Goal: Use online tool/utility

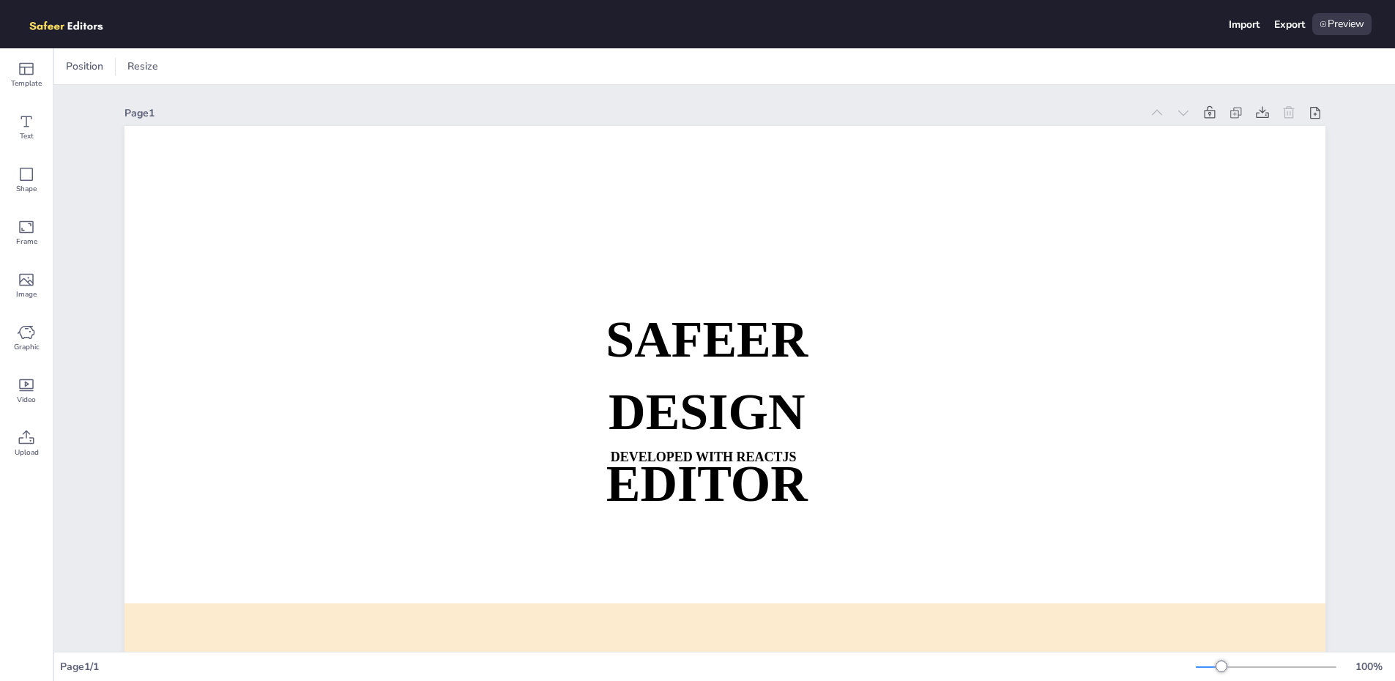
click at [30, 388] on icon at bounding box center [27, 385] width 18 height 18
click at [29, 385] on icon at bounding box center [27, 385] width 18 height 18
click at [718, 335] on div at bounding box center [724, 464] width 1201 height 677
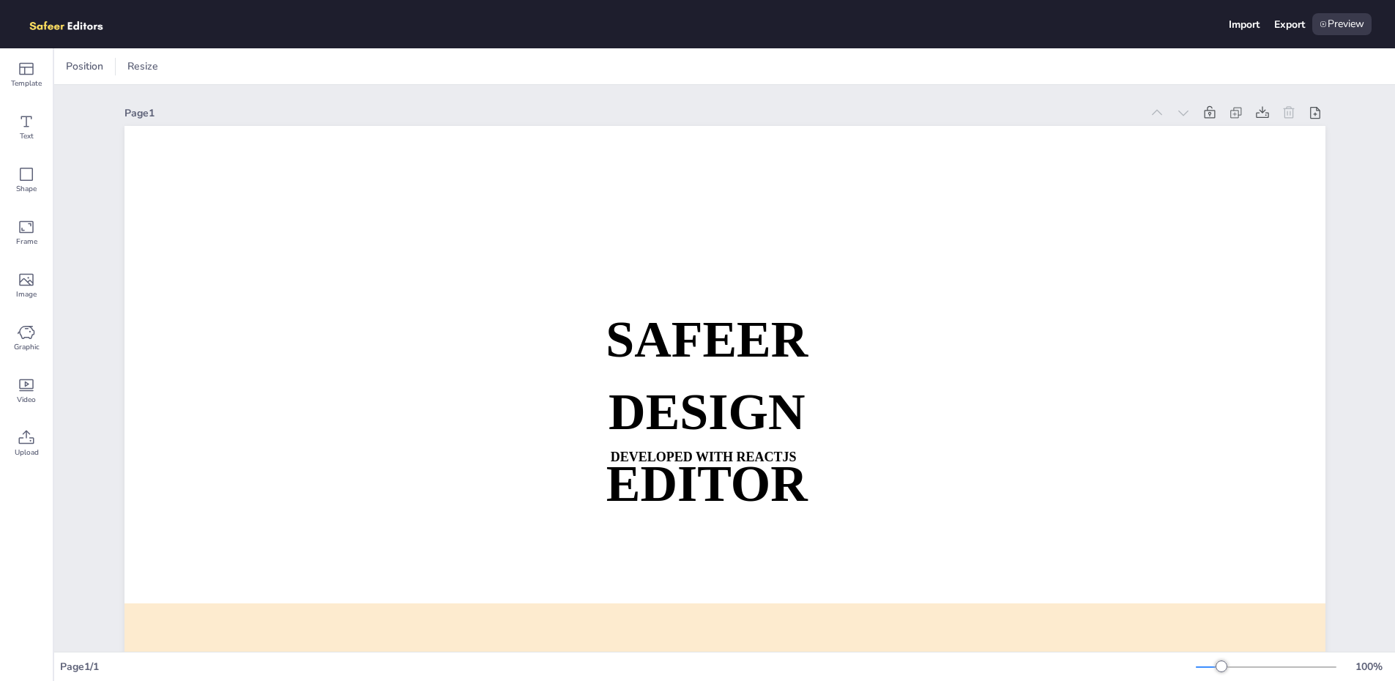
click at [718, 335] on div at bounding box center [724, 464] width 1201 height 677
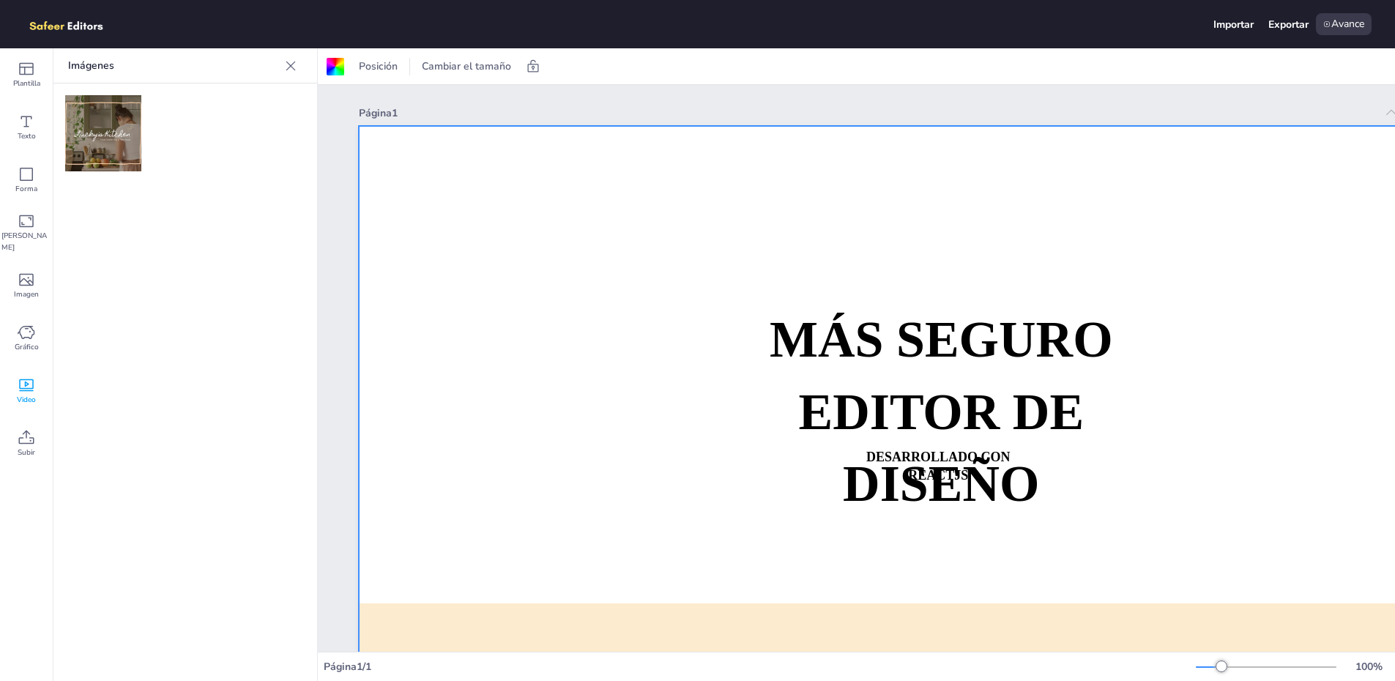
click at [857, 384] on font "EDITOR DE DISEÑO" at bounding box center [941, 448] width 286 height 128
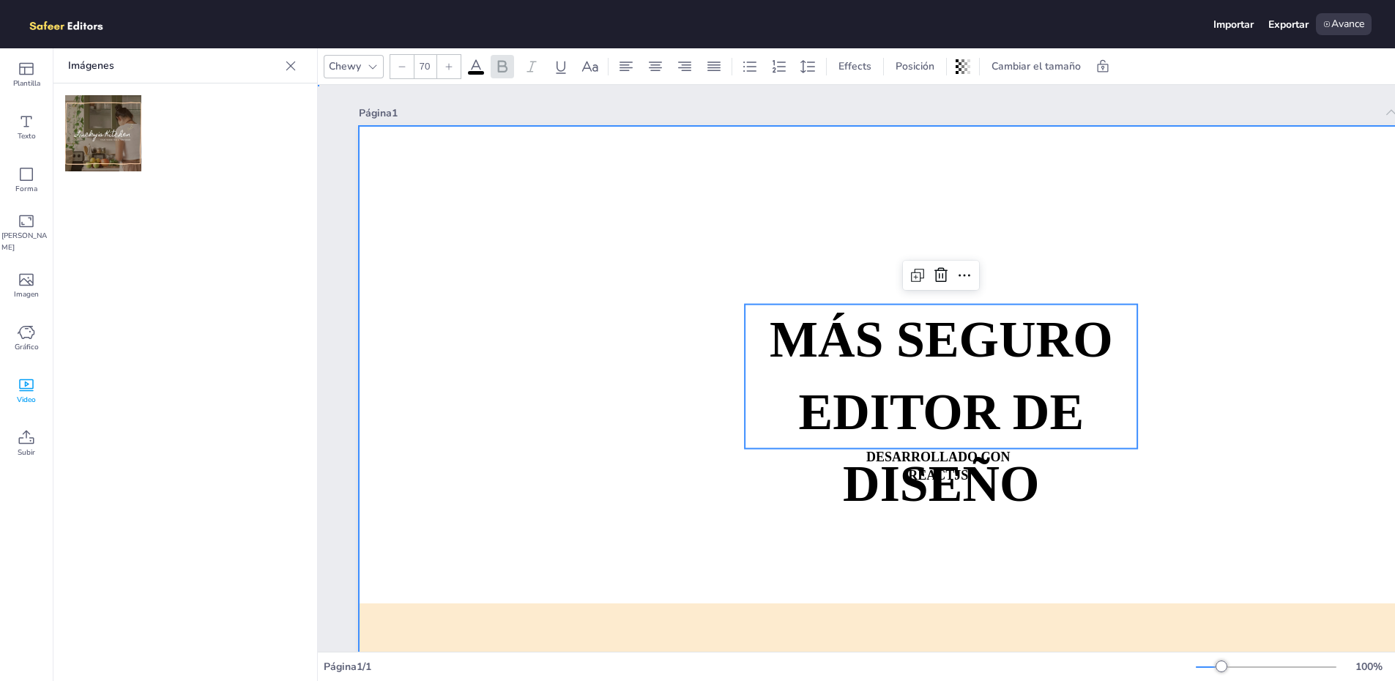
click at [659, 332] on div at bounding box center [959, 464] width 1201 height 677
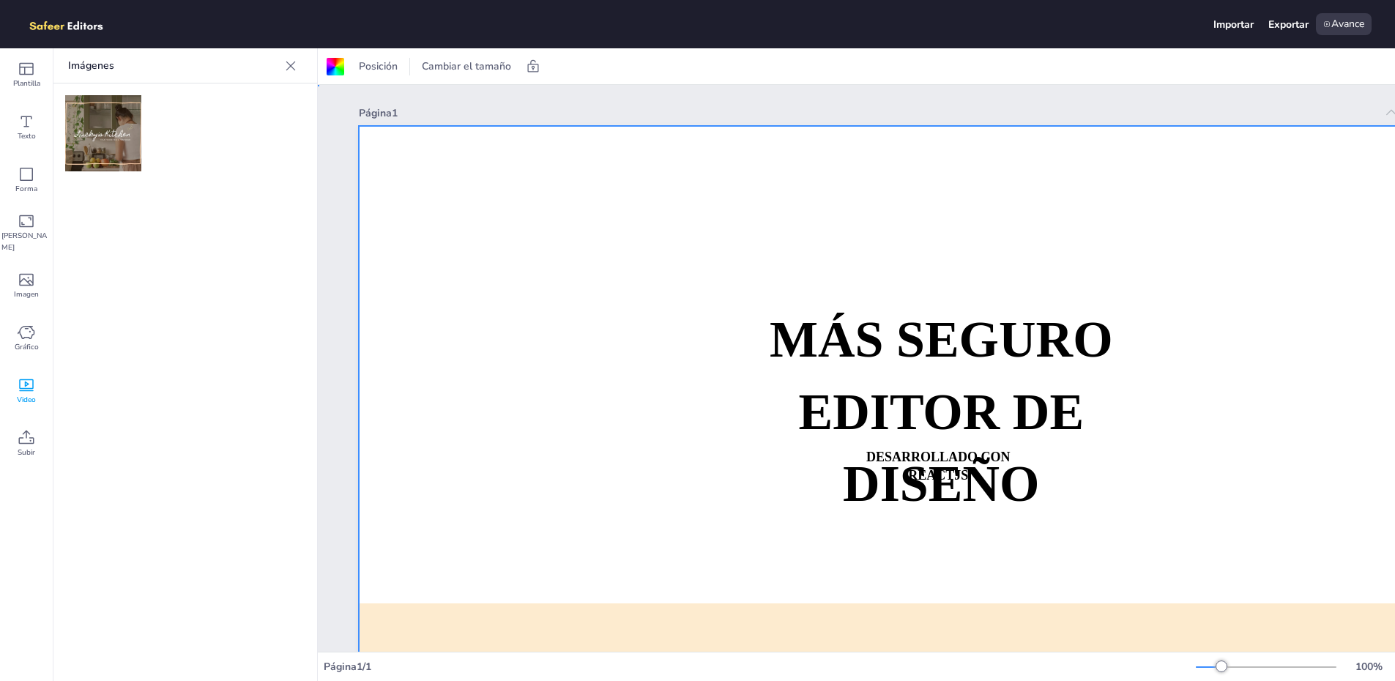
click at [659, 332] on div at bounding box center [959, 464] width 1201 height 677
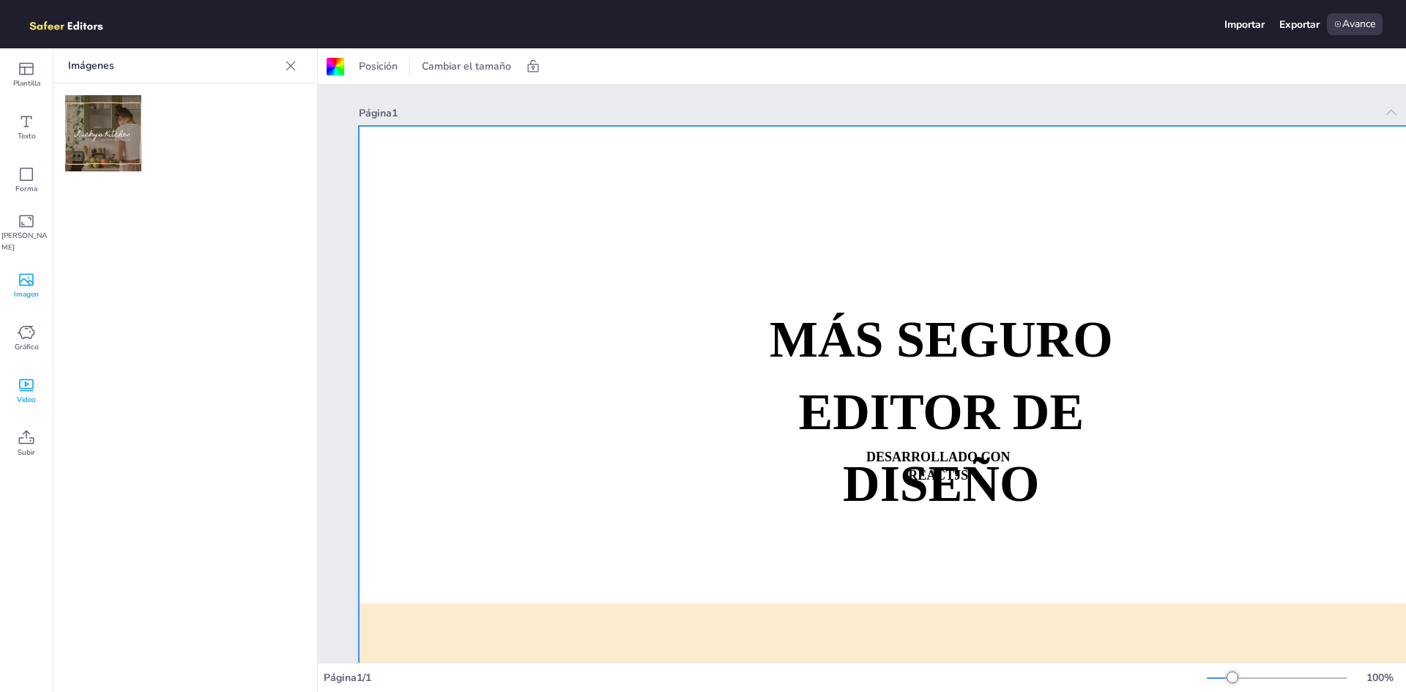
click at [36, 309] on div "Imagen" at bounding box center [26, 285] width 53 height 53
click at [31, 336] on icon at bounding box center [27, 333] width 18 height 18
click at [12, 346] on div "Gráfico" at bounding box center [26, 338] width 53 height 53
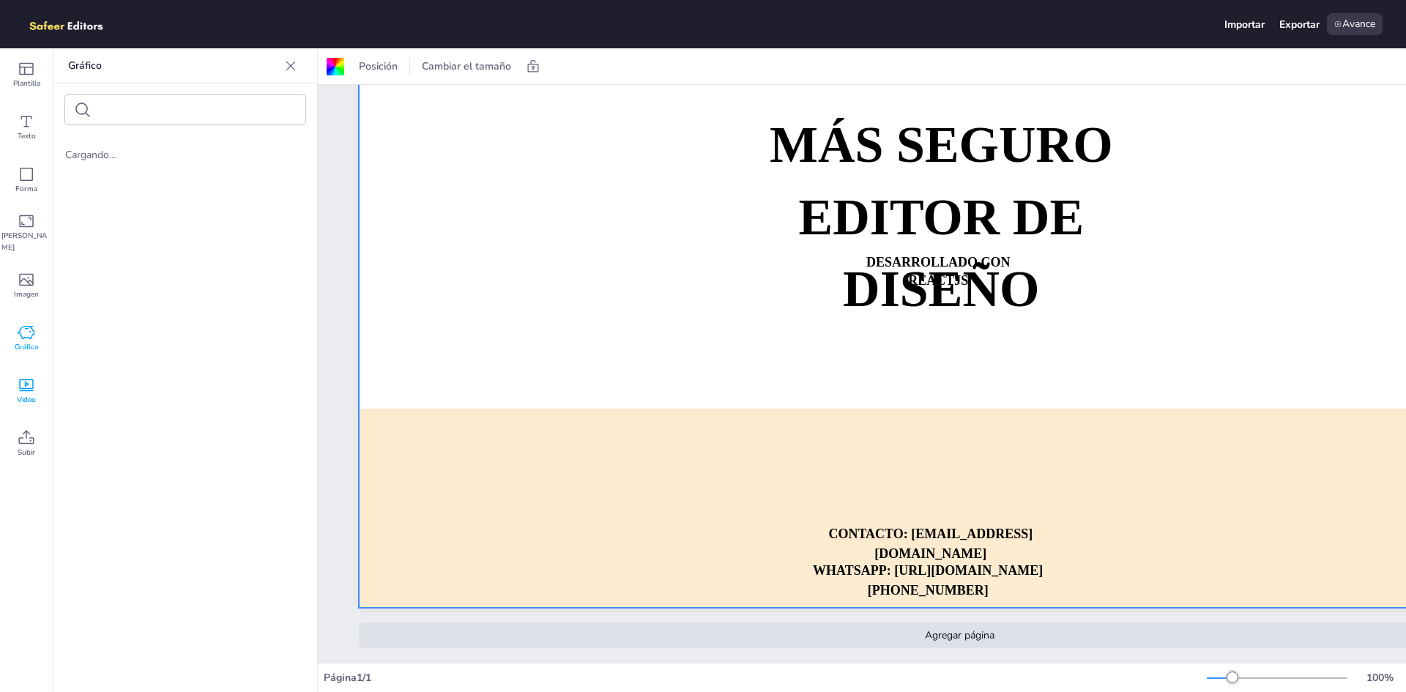
click at [23, 385] on icon at bounding box center [27, 385] width 18 height 18
drag, startPoint x: 115, startPoint y: 142, endPoint x: 561, endPoint y: 229, distance: 454.3
click at [561, 229] on div "Plantilla Texto Forma Marco Imagen Gráfico Video Subir Imágenes Subir imágenes …" at bounding box center [703, 370] width 1406 height 644
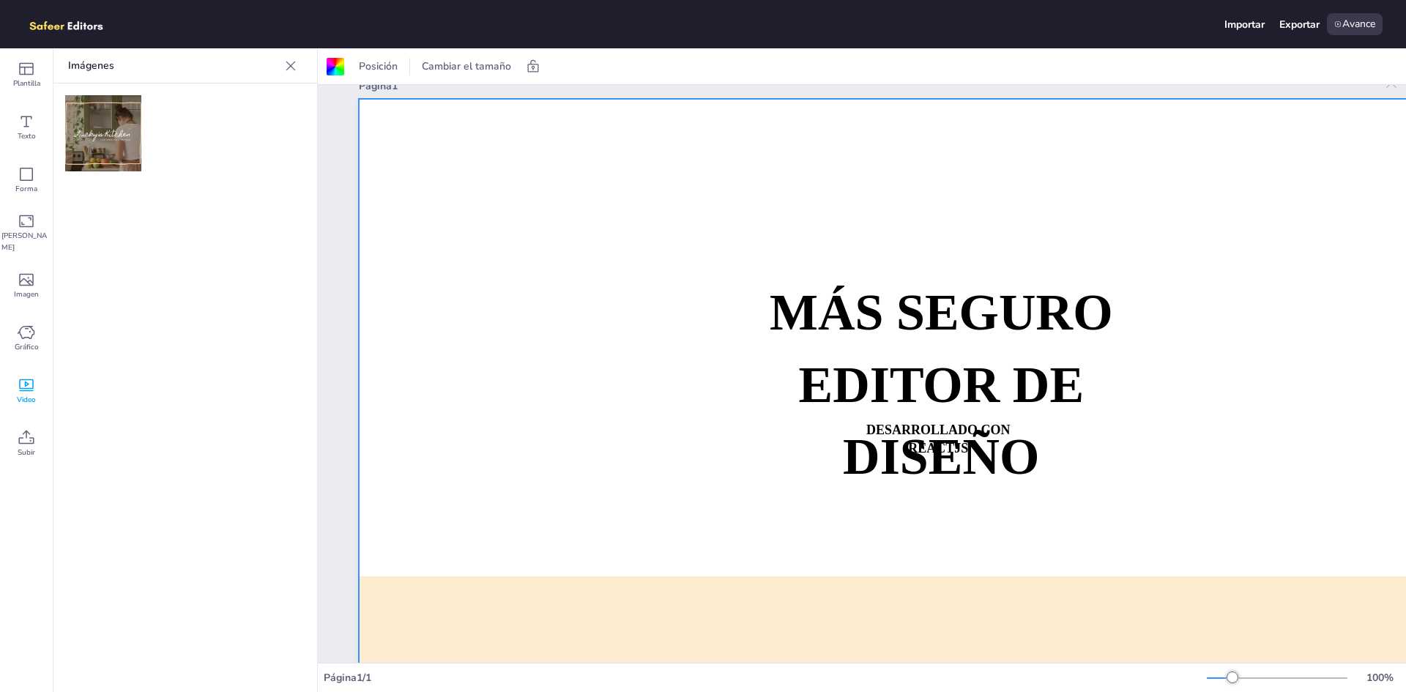
scroll to position [0, 0]
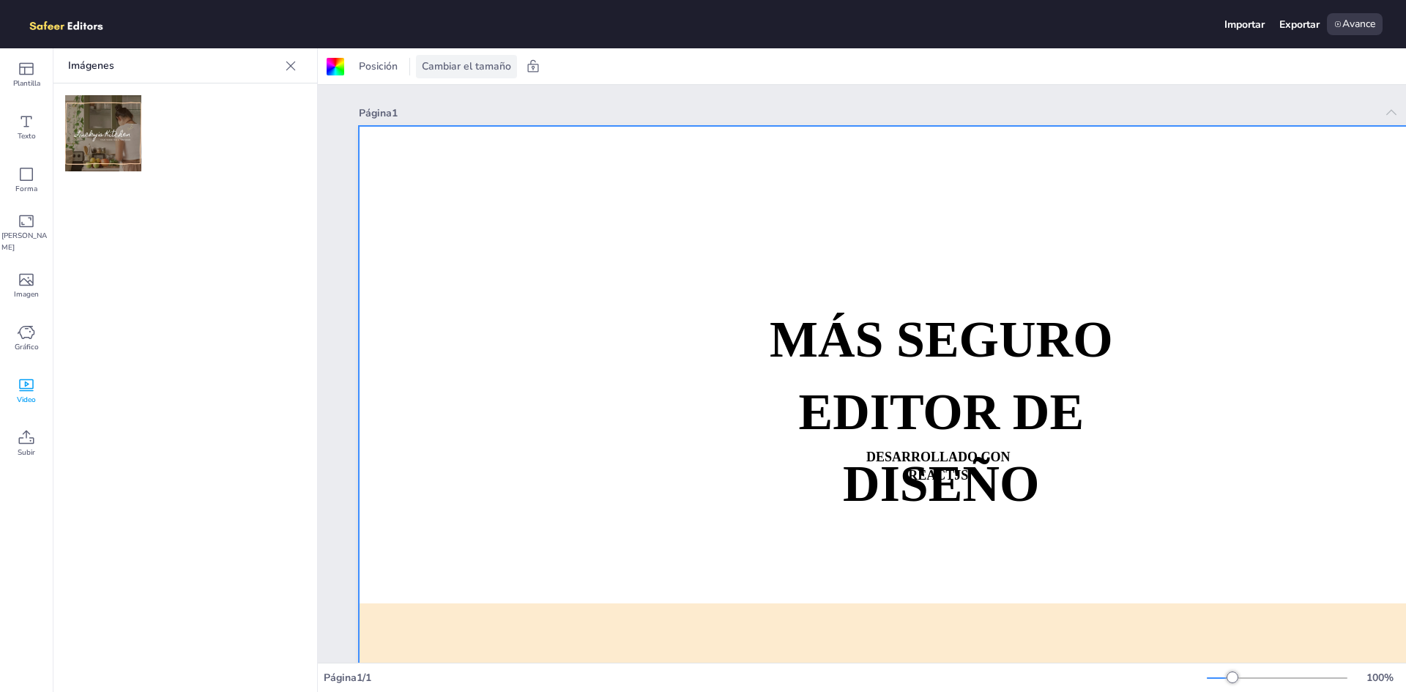
click at [493, 67] on font "Cambiar el tamaño" at bounding box center [466, 66] width 89 height 14
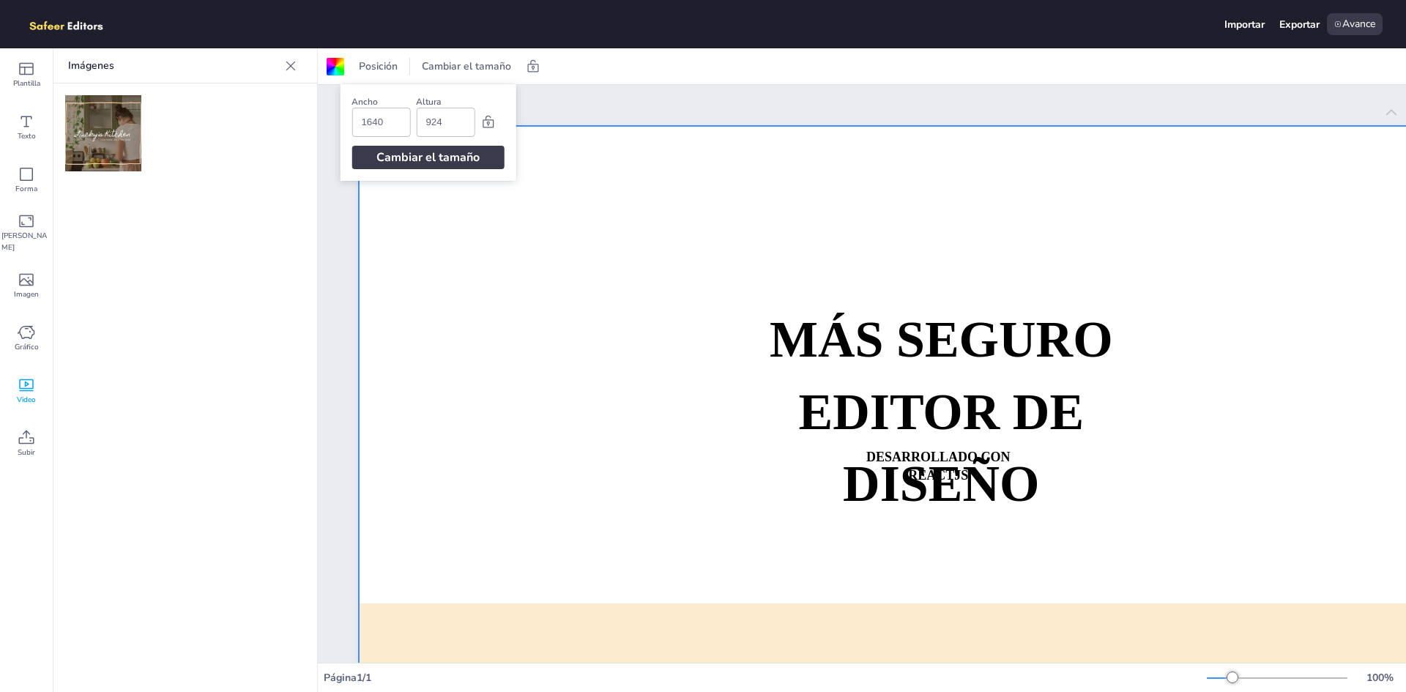
click at [394, 125] on input "1640" at bounding box center [381, 122] width 40 height 28
type input "1"
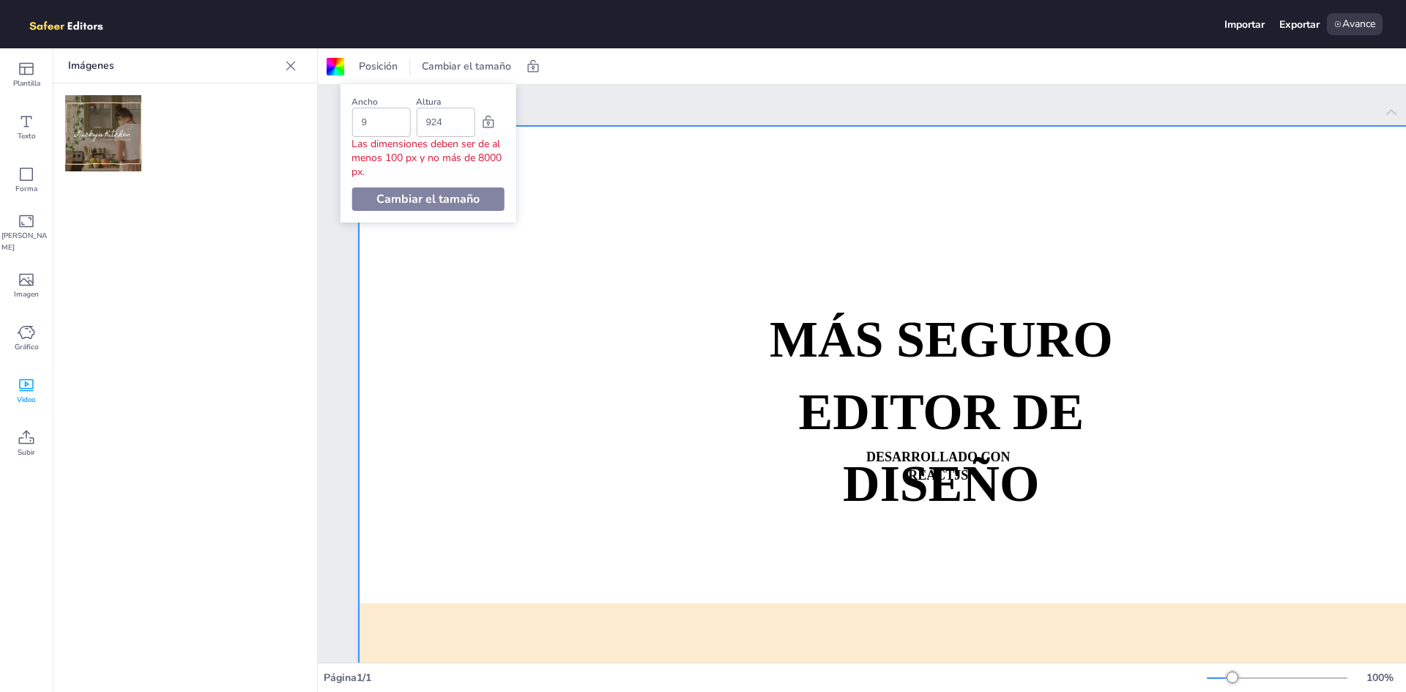
type input "9"
drag, startPoint x: 455, startPoint y: 117, endPoint x: 418, endPoint y: 125, distance: 38.2
click at [418, 125] on div "924" at bounding box center [445, 122] width 59 height 29
type input "0"
click at [434, 201] on font "Cambiar el tamaño" at bounding box center [427, 199] width 103 height 16
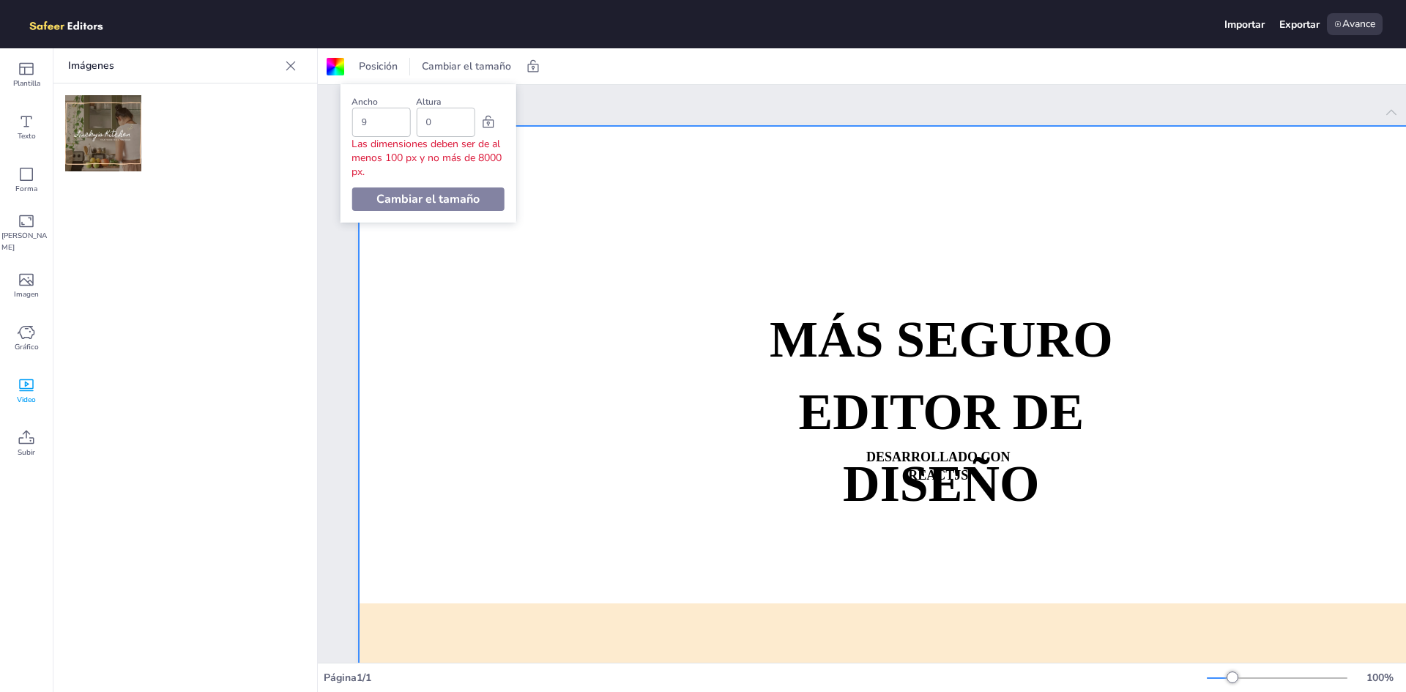
click at [589, 97] on div "Página 1 MÁS SEGURO EDITOR DE DISEÑO DESARROLLADO CON REACTJS WHATSAPP: [URL][D…" at bounding box center [959, 471] width 1201 height 772
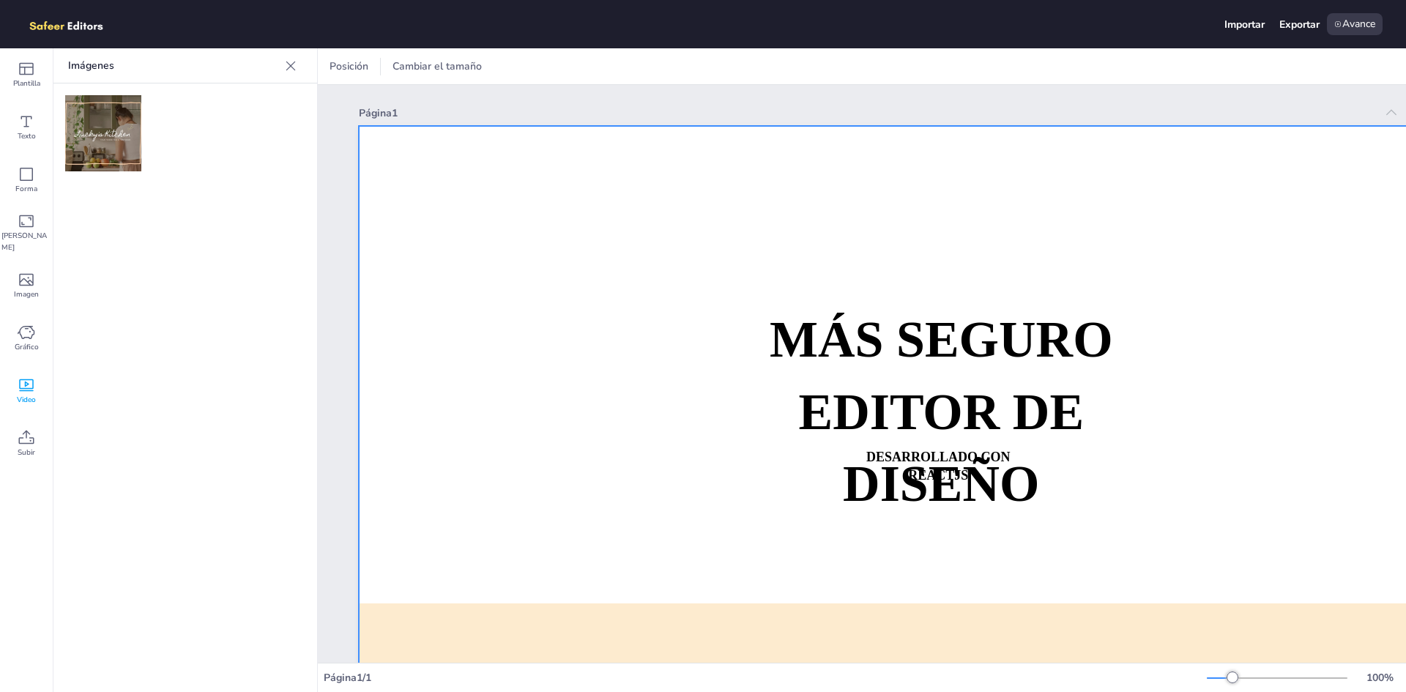
drag, startPoint x: 118, startPoint y: 123, endPoint x: 452, endPoint y: 256, distance: 359.2
click at [452, 256] on div "Plantilla Texto Forma Marco Imagen Gráfico Video Subir Imágenes Subir imágenes …" at bounding box center [703, 370] width 1406 height 644
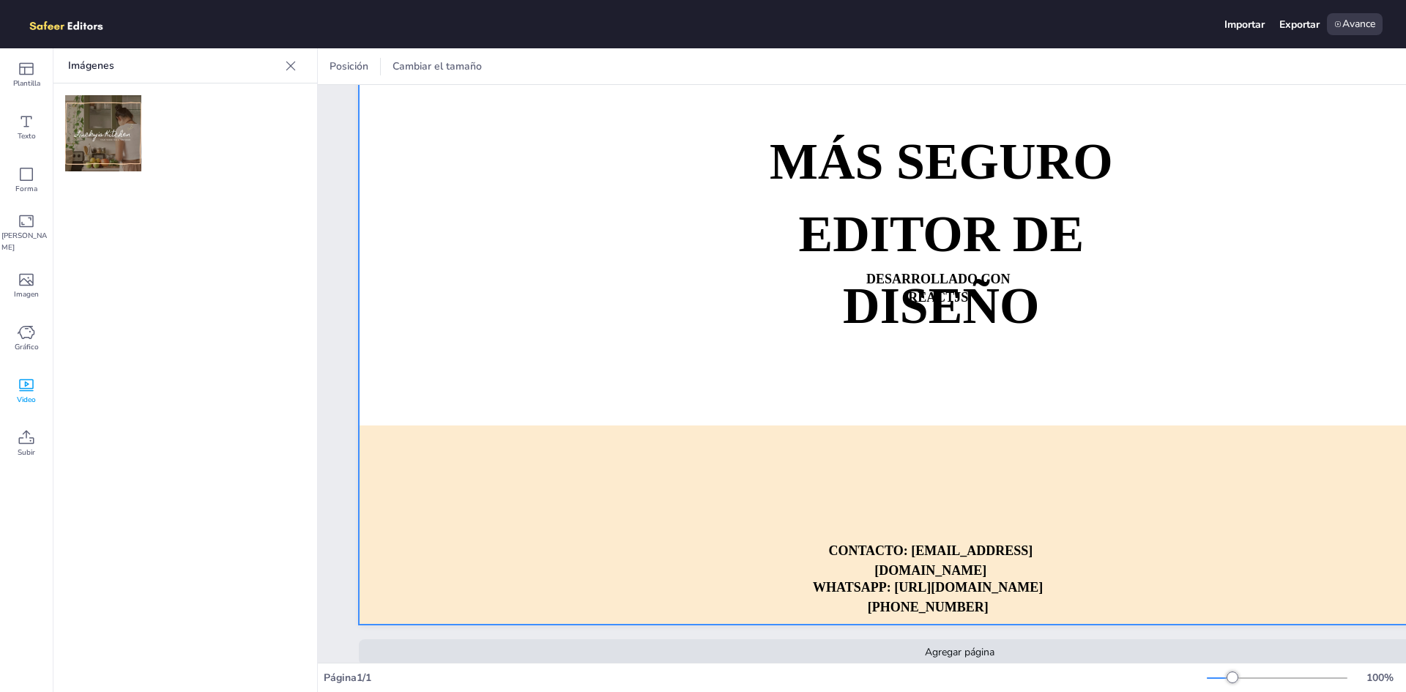
scroll to position [206, 0]
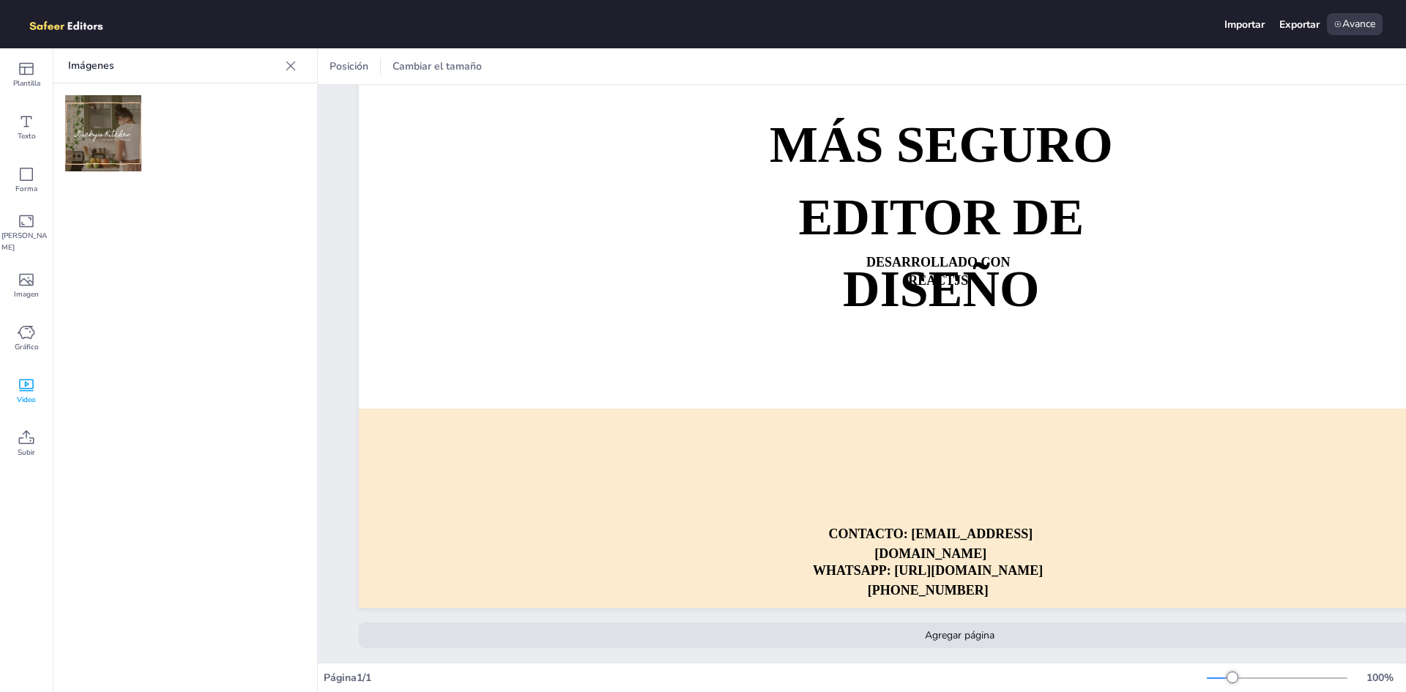
click at [967, 628] on font "Agregar página" at bounding box center [960, 635] width 70 height 14
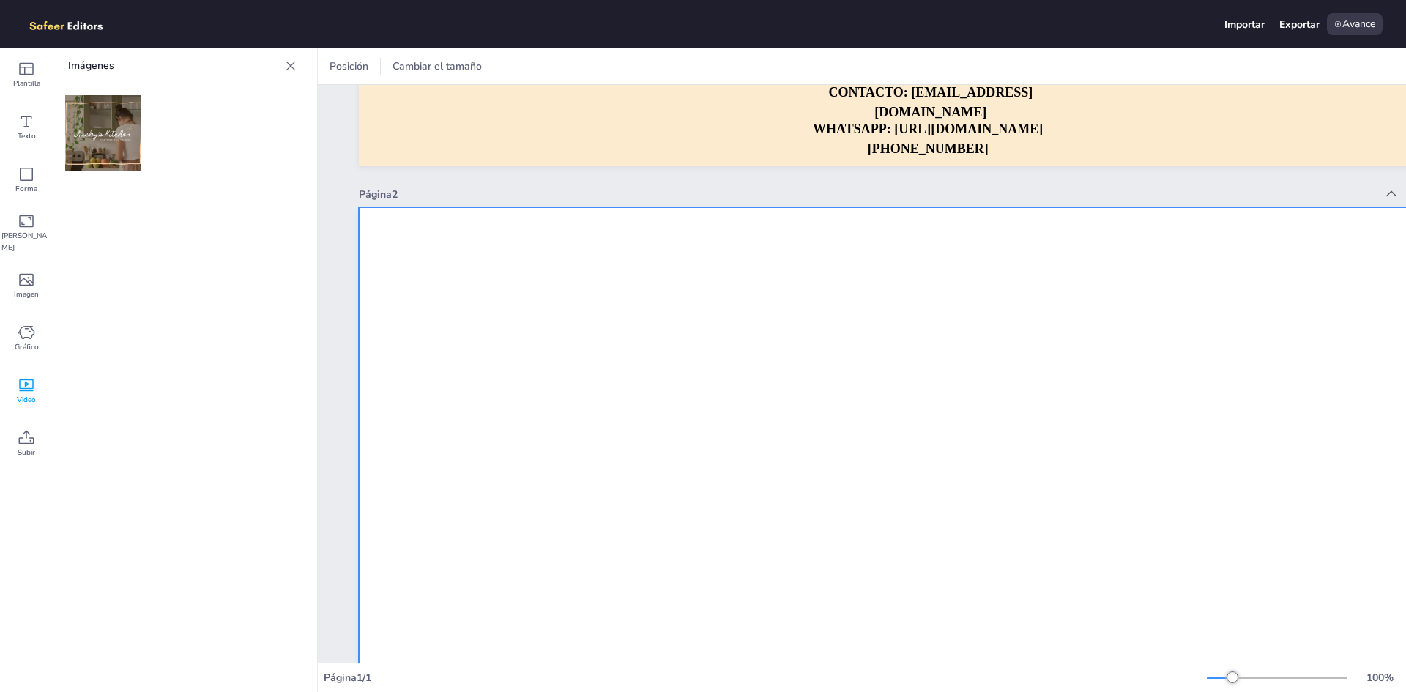
scroll to position [718, 0]
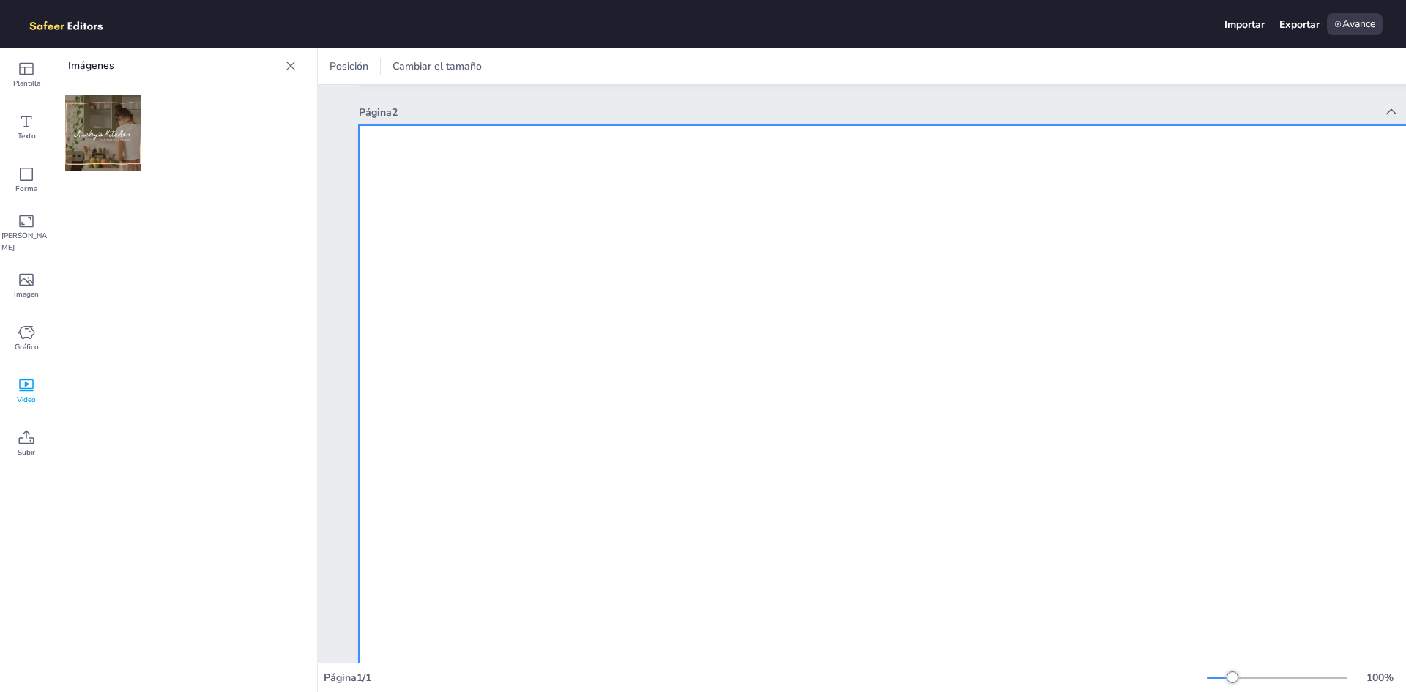
drag, startPoint x: 113, startPoint y: 127, endPoint x: 588, endPoint y: 305, distance: 506.7
click at [588, 305] on div "Plantilla Texto Forma Marco Imagen Gráfico Video Subir Imágenes Subir imágenes …" at bounding box center [703, 370] width 1406 height 644
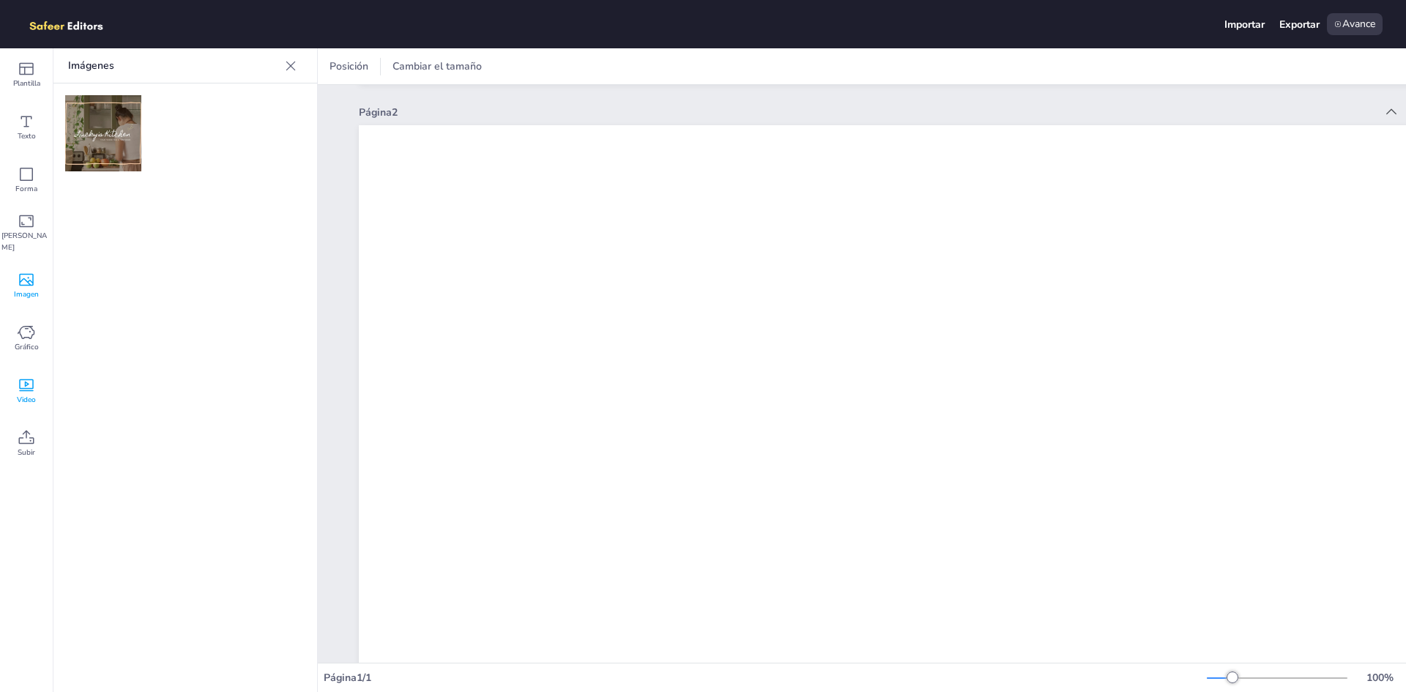
click at [29, 286] on icon at bounding box center [26, 280] width 15 height 12
click at [122, 105] on input "text" at bounding box center [159, 110] width 124 height 11
type input "fitness"
click at [81, 105] on icon at bounding box center [83, 110] width 18 height 18
click at [88, 118] on icon at bounding box center [83, 110] width 18 height 18
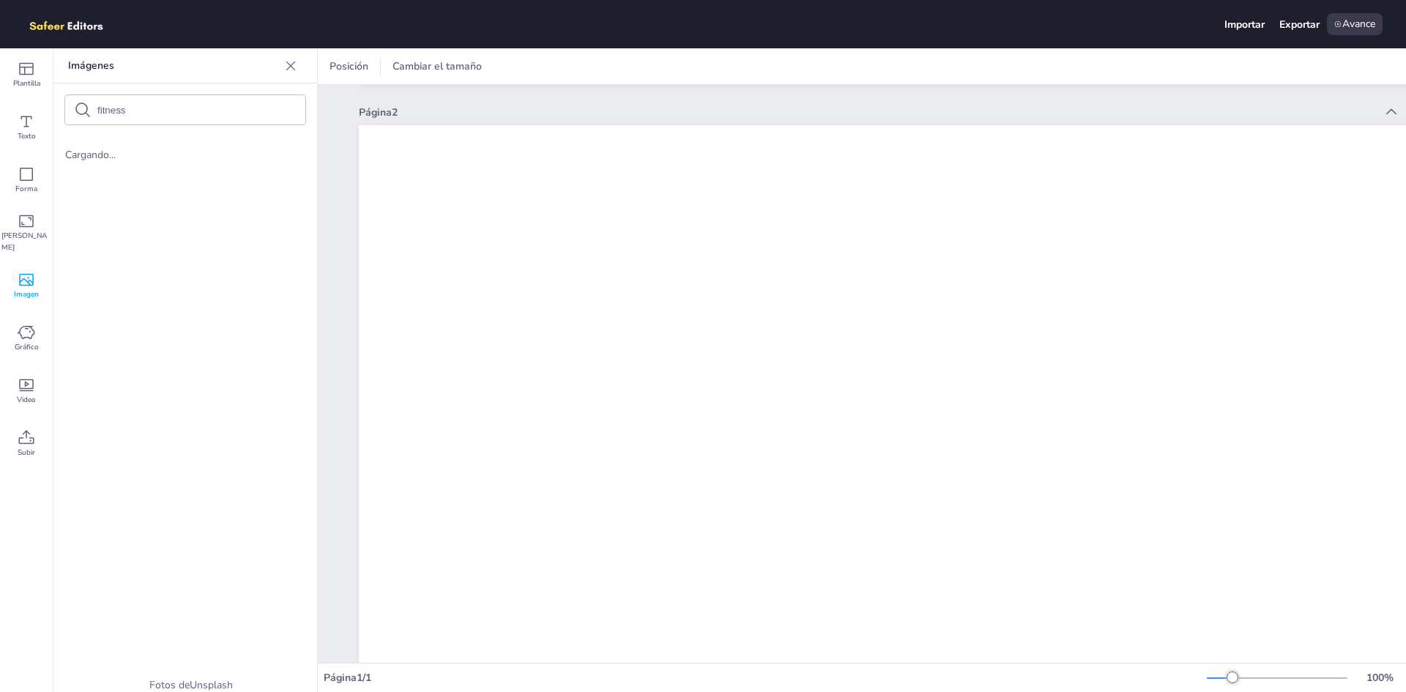
click at [88, 118] on icon at bounding box center [83, 110] width 18 height 18
